Goal: Navigation & Orientation: Find specific page/section

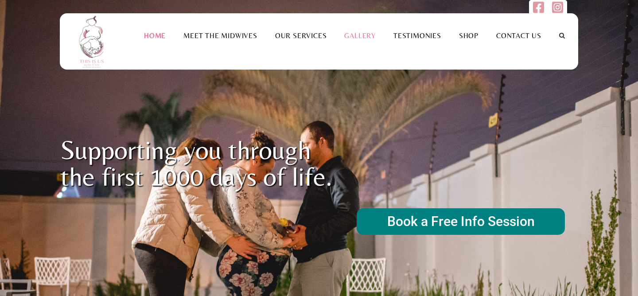
click at [370, 34] on link "Gallery" at bounding box center [359, 35] width 49 height 8
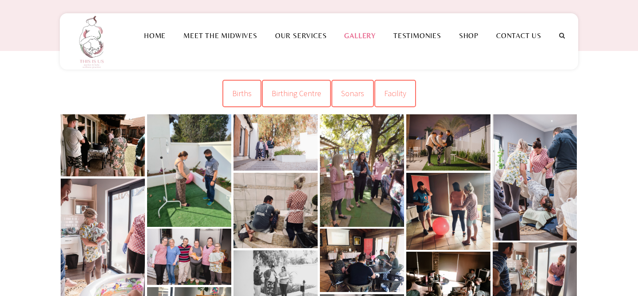
scroll to position [34, 0]
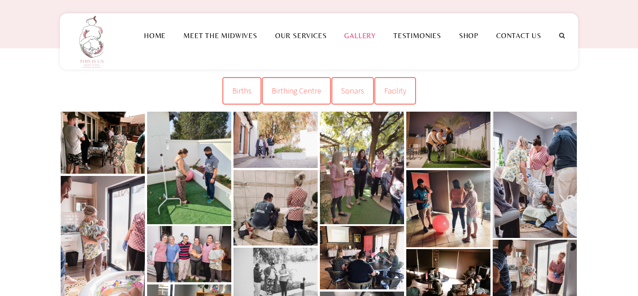
click at [117, 142] on link at bounding box center [103, 143] width 84 height 62
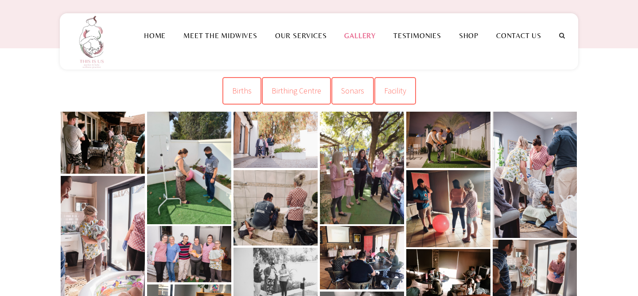
click at [271, 206] on link at bounding box center [276, 207] width 84 height 75
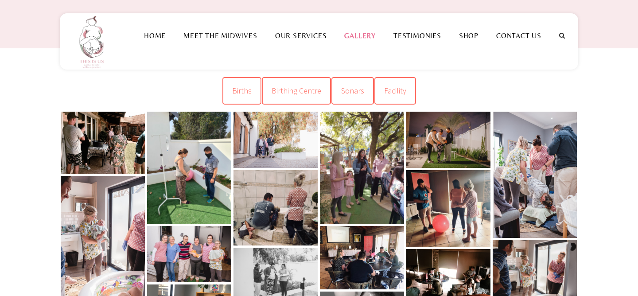
click at [87, 228] on link at bounding box center [103, 239] width 84 height 126
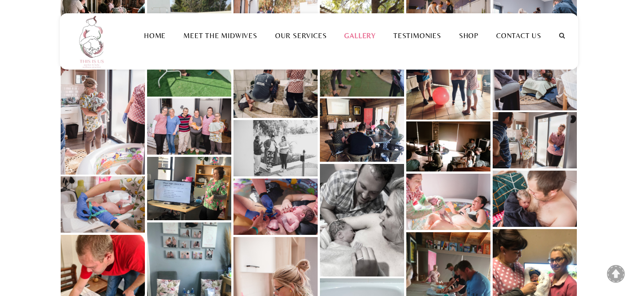
scroll to position [163, 0]
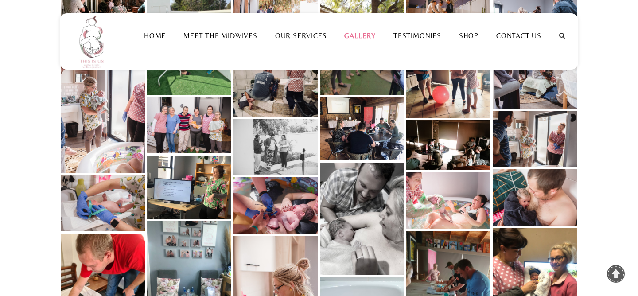
click at [198, 134] on link at bounding box center [189, 125] width 84 height 56
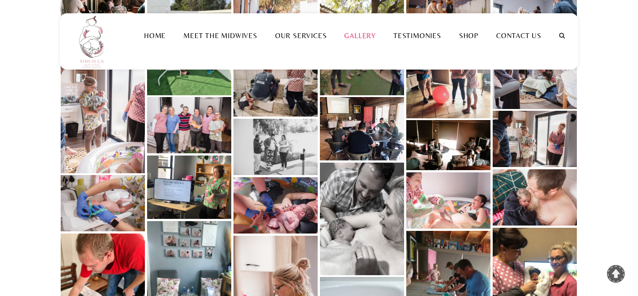
click at [109, 214] on link at bounding box center [103, 203] width 84 height 56
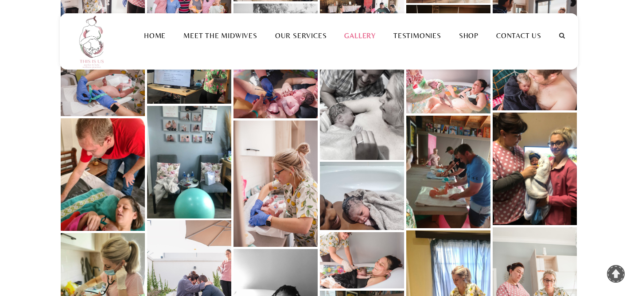
scroll to position [278, 0]
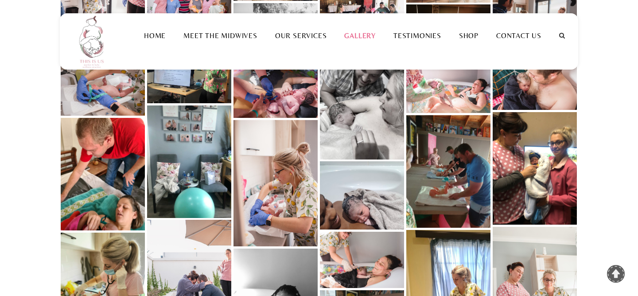
click at [279, 206] on link at bounding box center [276, 183] width 84 height 126
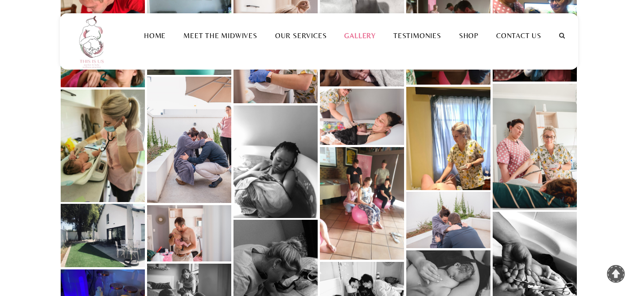
scroll to position [425, 0]
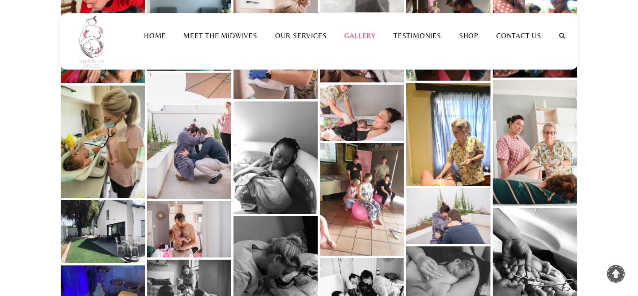
click at [265, 183] on link at bounding box center [276, 157] width 84 height 113
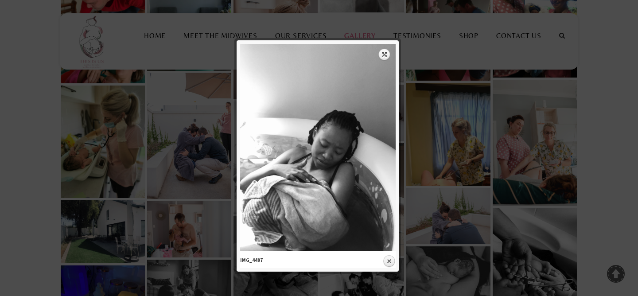
click at [0, 199] on div at bounding box center [319, 248] width 638 height 1346
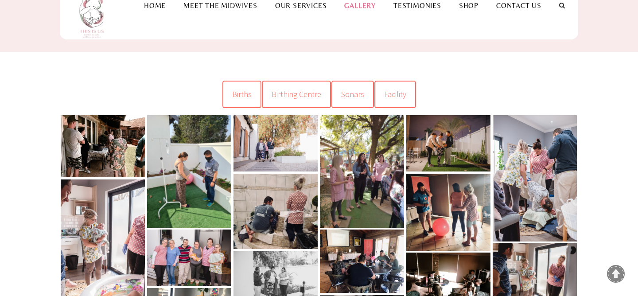
scroll to position [0, 0]
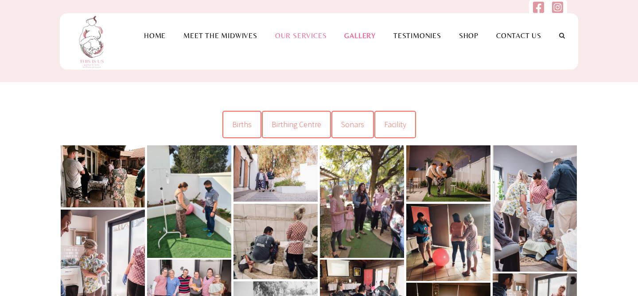
click at [298, 32] on link "Our Services" at bounding box center [301, 35] width 70 height 8
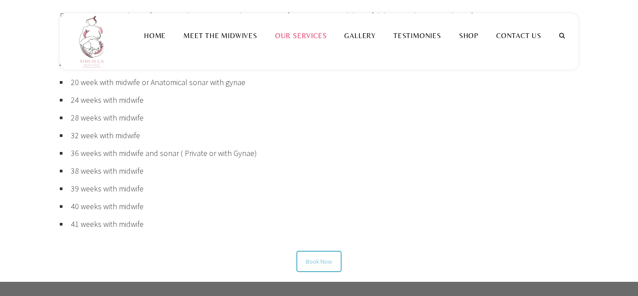
scroll to position [614, 0]
click at [222, 34] on link "Meet the Midwives" at bounding box center [221, 35] width 92 height 8
